Goal: Transaction & Acquisition: Book appointment/travel/reservation

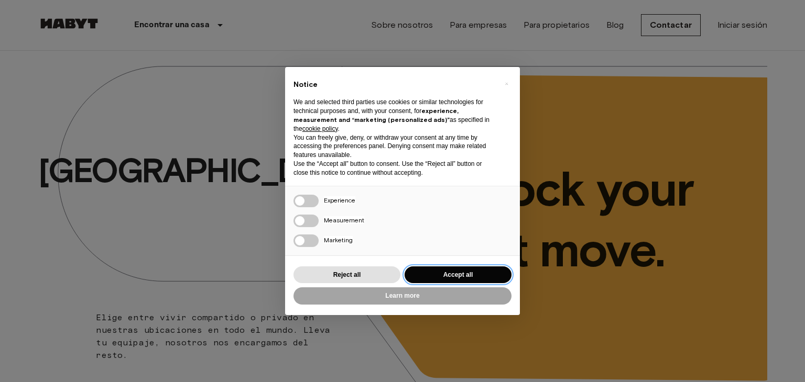
click at [451, 273] on button "Accept all" at bounding box center [457, 275] width 107 height 17
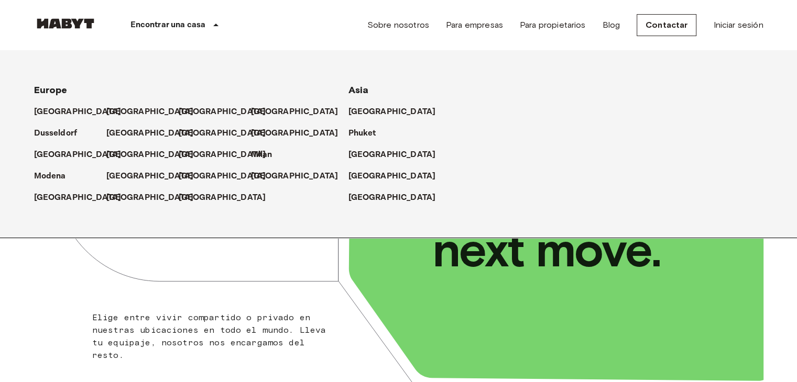
click at [192, 26] on p "Encontrar una casa" at bounding box center [167, 25] width 75 height 13
click at [118, 134] on p "[GEOGRAPHIC_DATA]" at bounding box center [151, 133] width 87 height 13
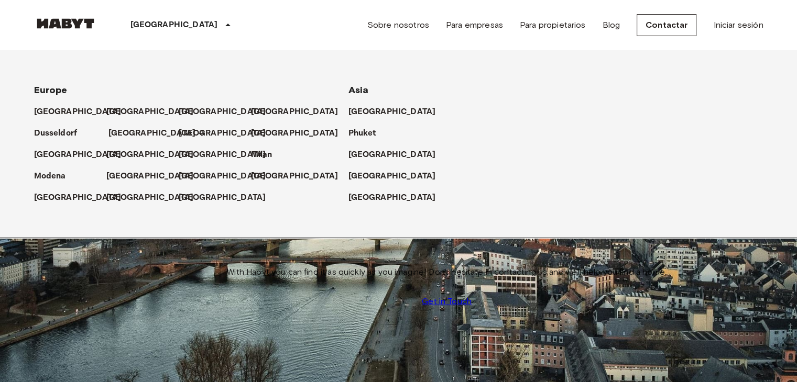
click at [118, 134] on p "[GEOGRAPHIC_DATA]" at bounding box center [151, 133] width 87 height 13
click at [222, 28] on icon at bounding box center [228, 25] width 13 height 13
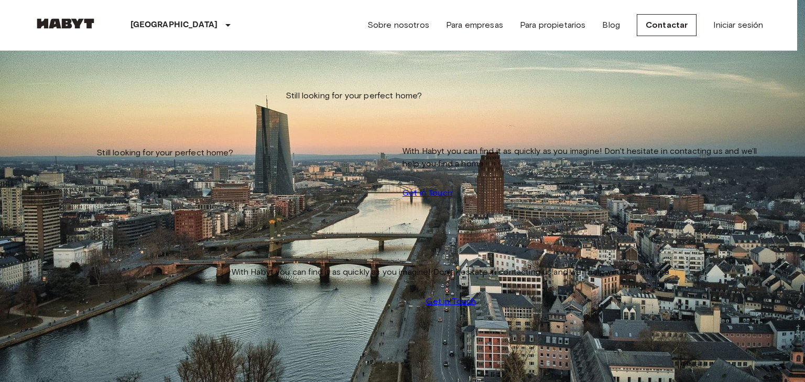
type input "**********"
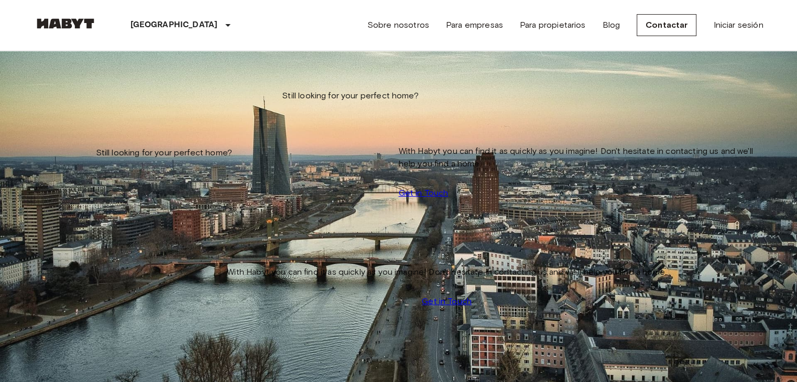
scroll to position [268, 0]
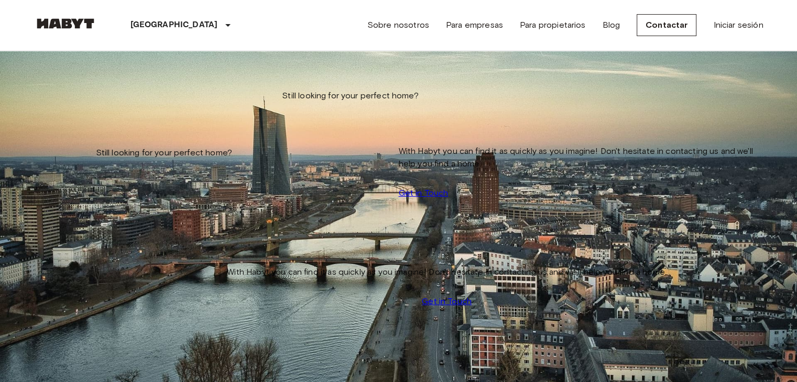
click at [85, 107] on input "Move-in date" at bounding box center [71, 106] width 74 height 10
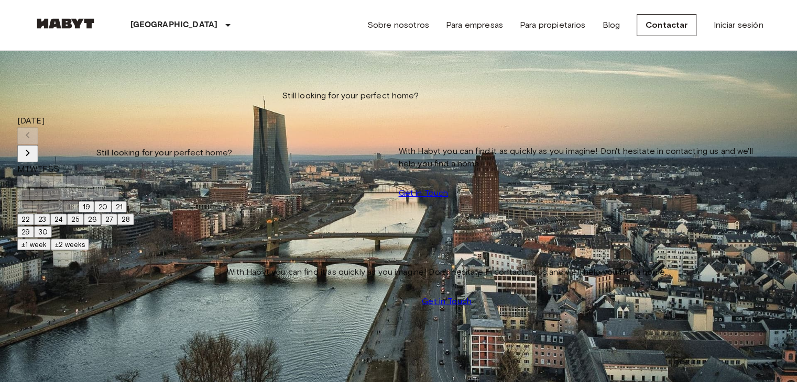
click at [34, 147] on icon "Next month" at bounding box center [27, 153] width 13 height 13
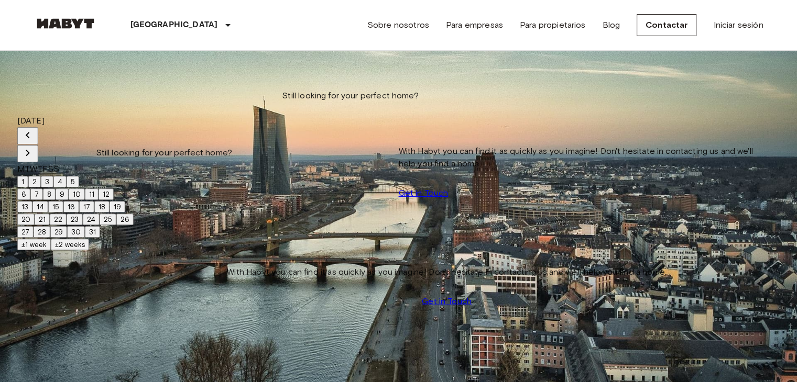
click at [34, 147] on icon "Next month" at bounding box center [27, 153] width 13 height 13
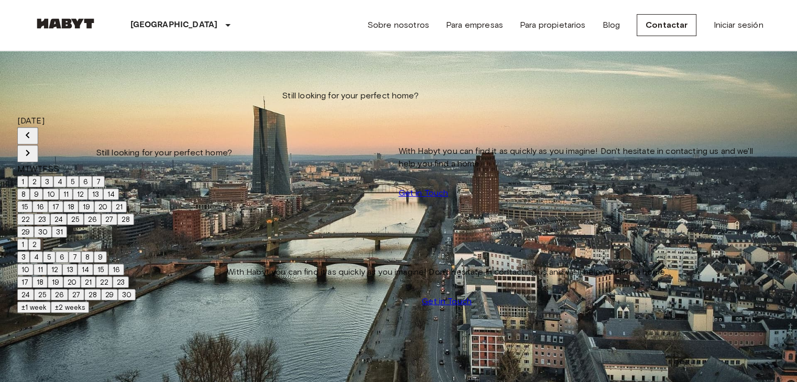
click at [34, 147] on icon "Next month" at bounding box center [27, 153] width 13 height 13
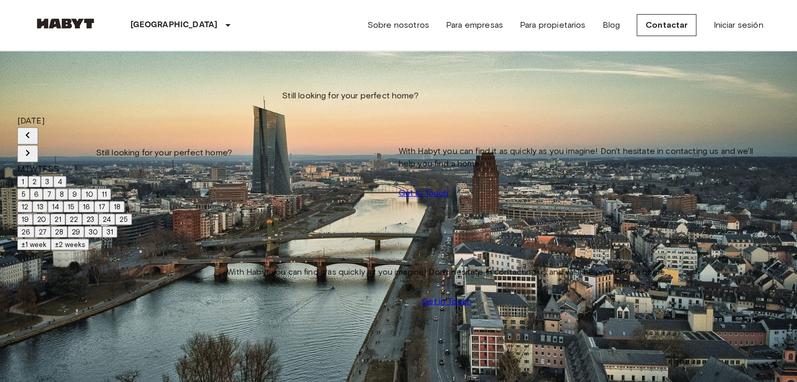
click at [34, 147] on icon "Next month" at bounding box center [27, 153] width 13 height 13
click at [28, 176] on button "1" at bounding box center [22, 182] width 11 height 12
type input "**********"
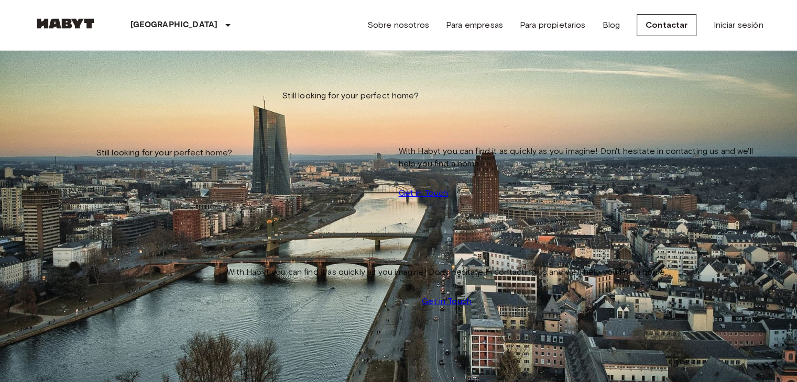
scroll to position [2, 0]
